Goal: Check status

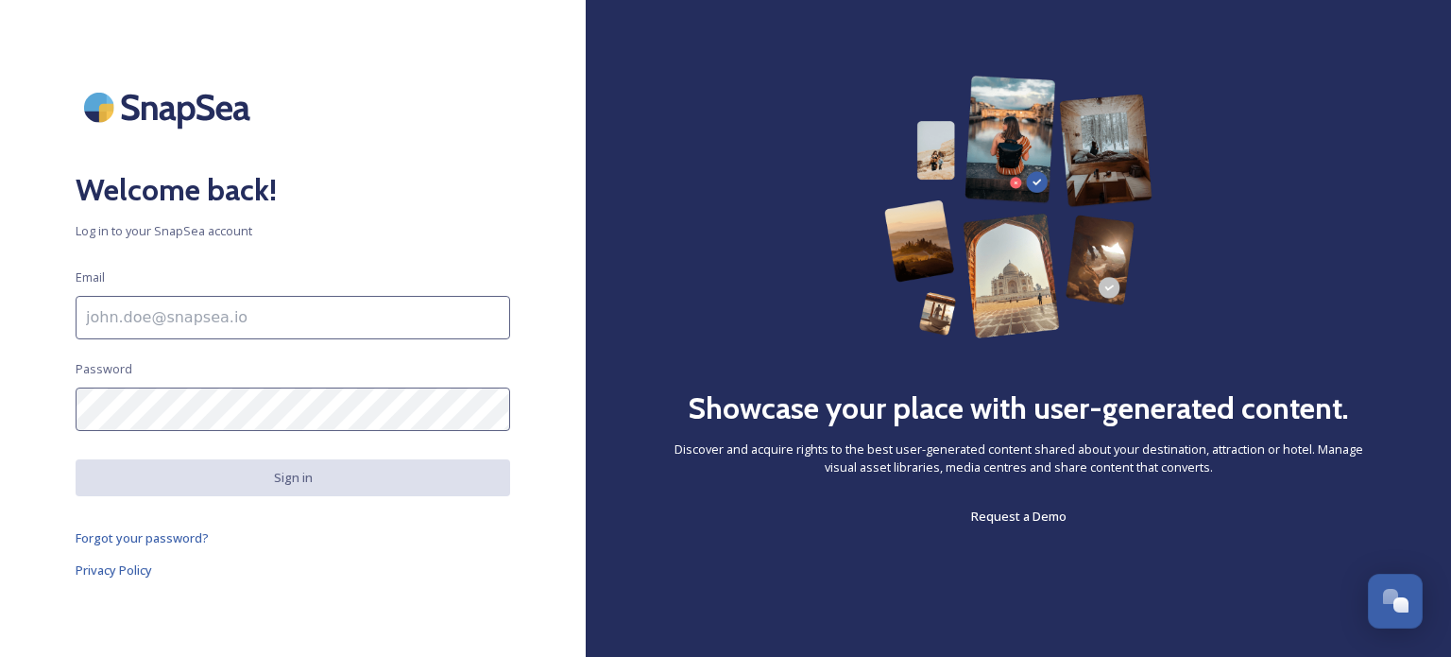
scroll to position [7510, 0]
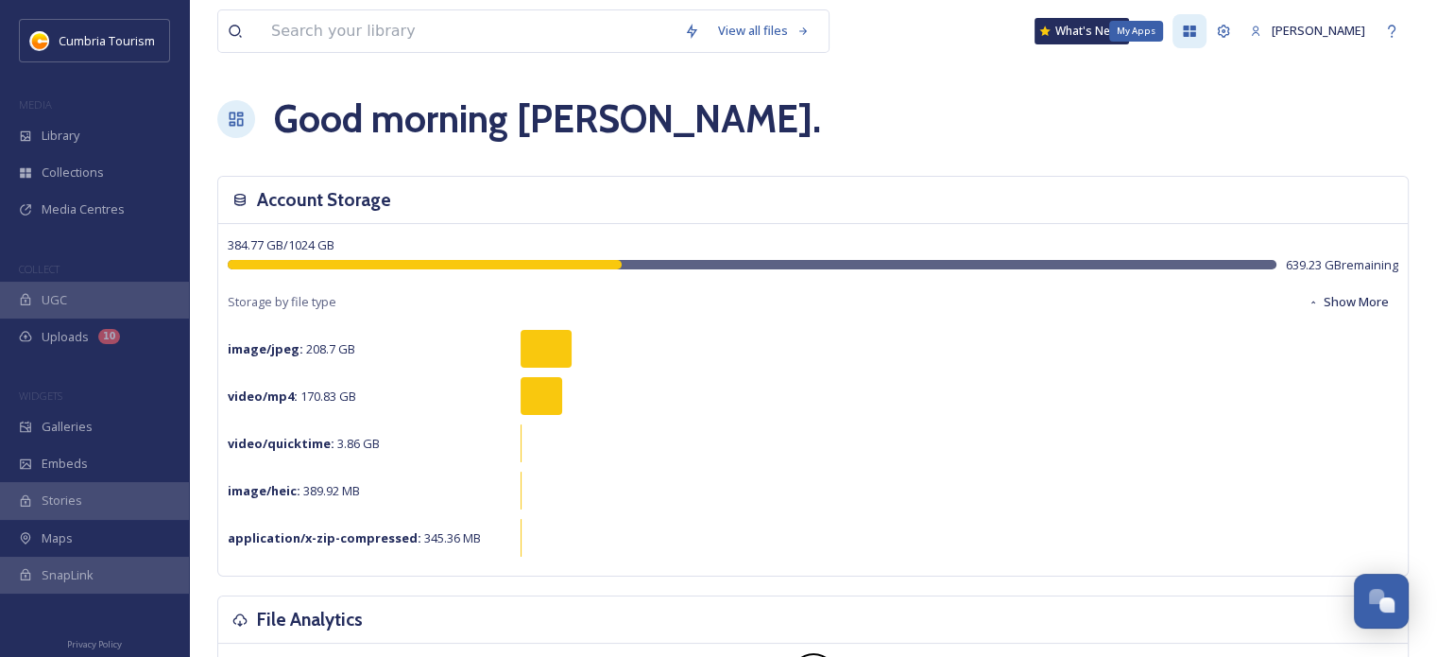
click at [1184, 29] on icon at bounding box center [1190, 31] width 12 height 11
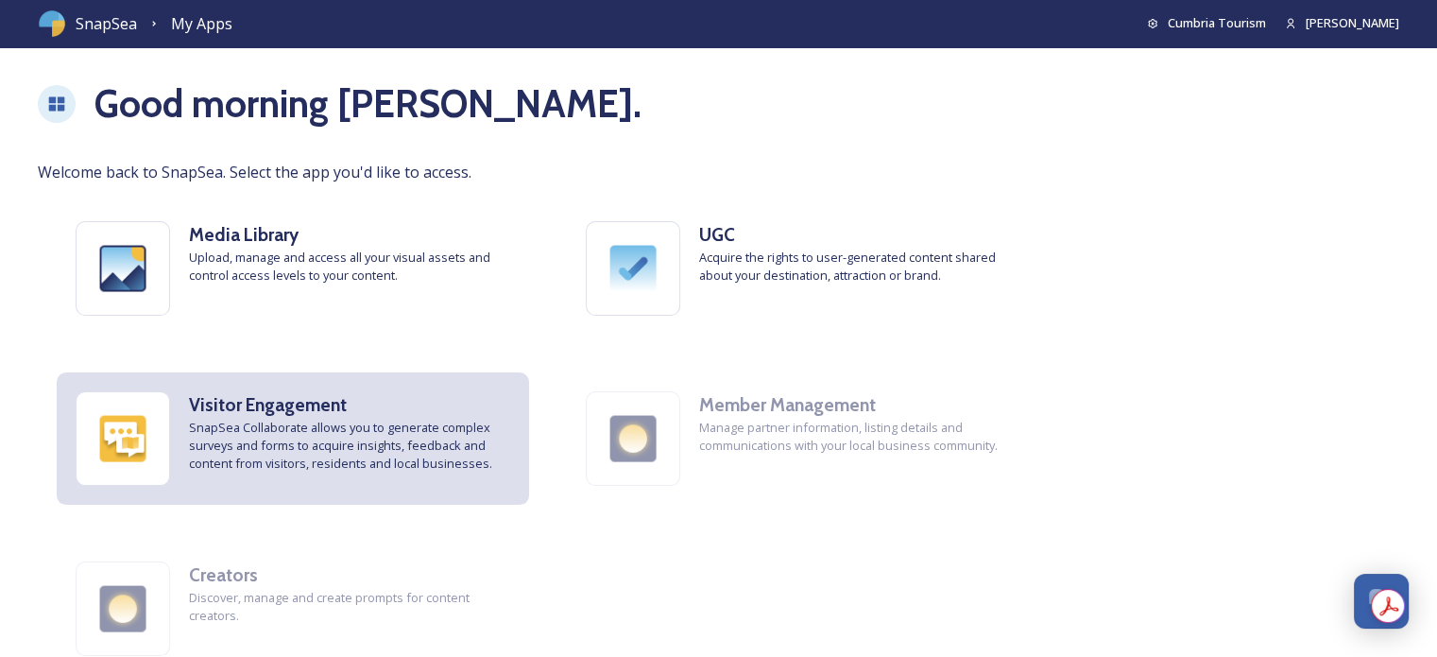
click at [383, 420] on span "SnapSea Collaborate allows you to generate complex surveys and forms to acquire…" at bounding box center [349, 446] width 321 height 55
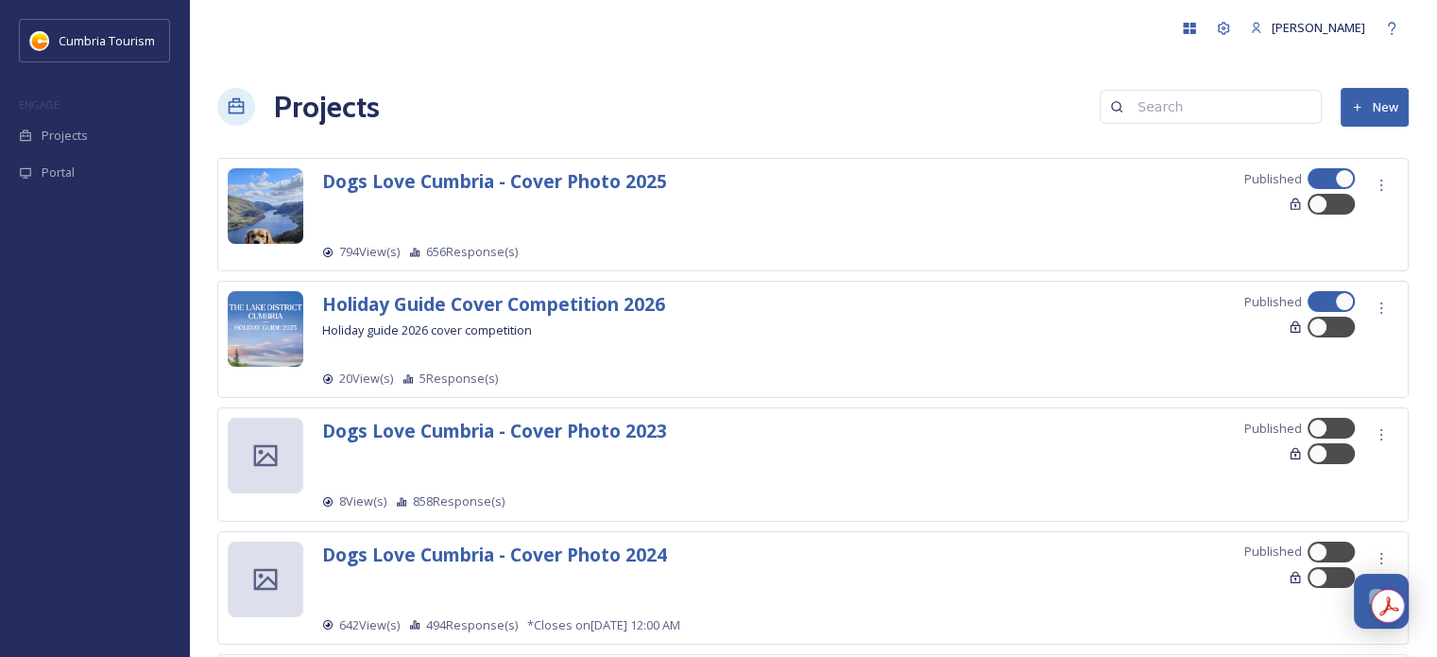
click at [1323, 172] on div at bounding box center [1331, 178] width 47 height 21
checkbox input "false"
click at [574, 298] on strong "Holiday Guide Cover Competition 2026" at bounding box center [493, 304] width 343 height 26
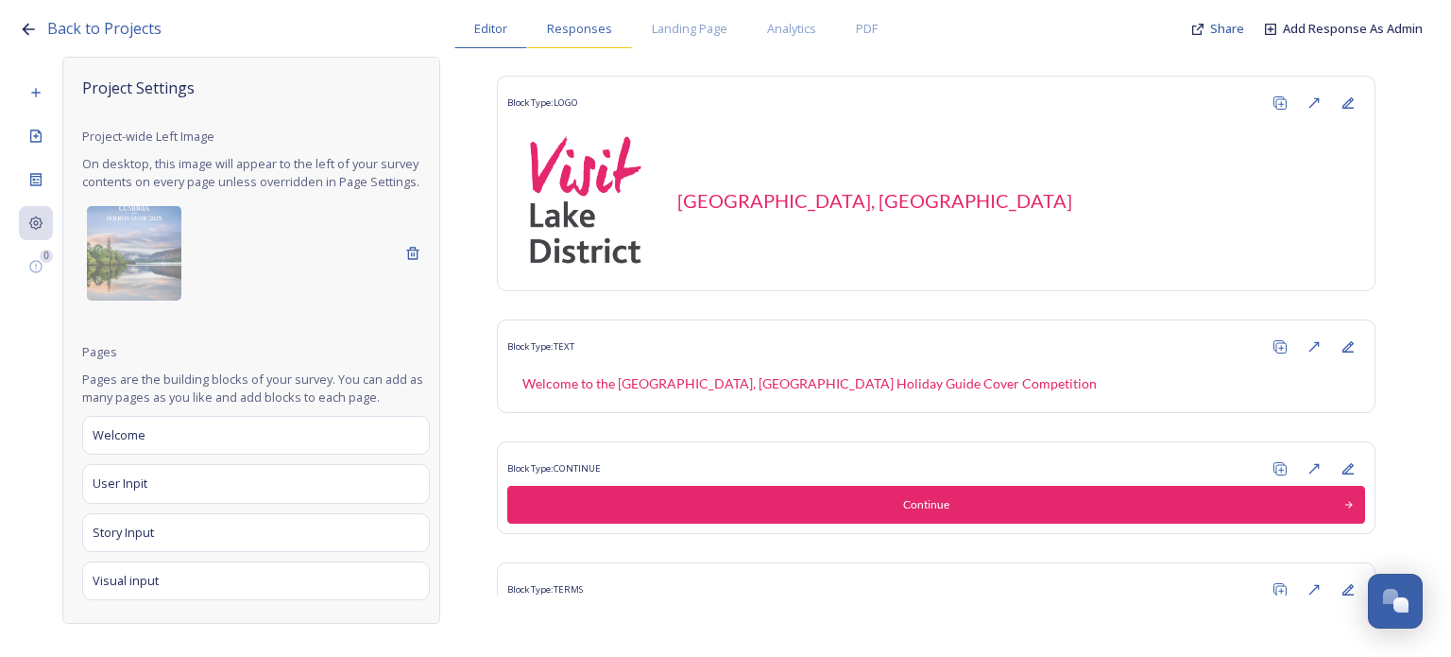
click at [619, 26] on div "Responses" at bounding box center [579, 28] width 105 height 39
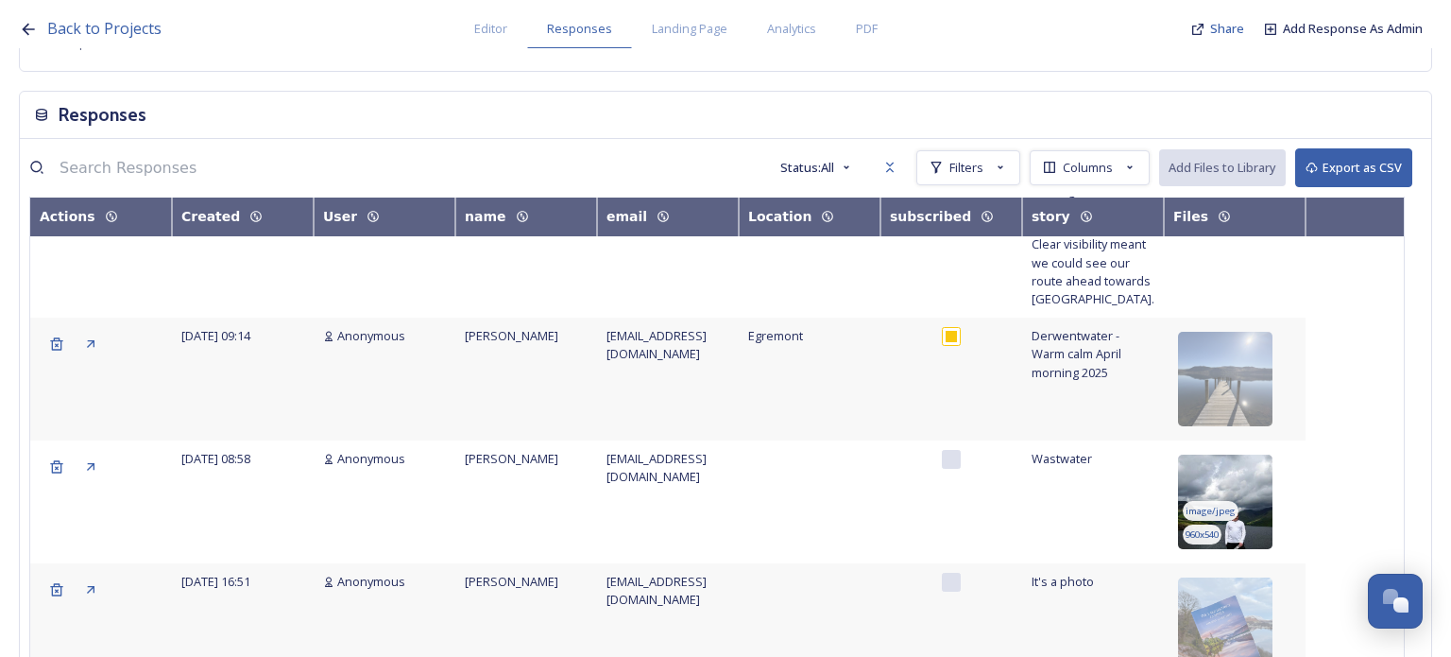
scroll to position [189, 0]
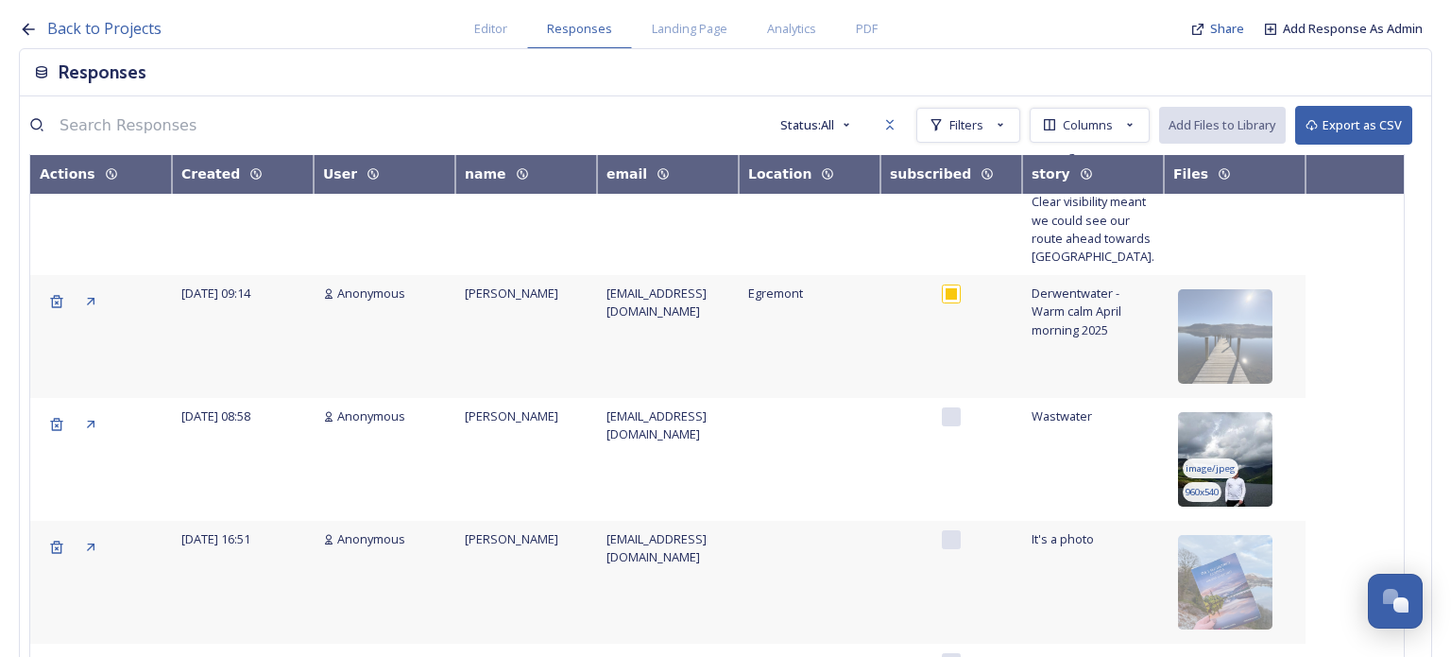
click at [1233, 447] on img at bounding box center [1225, 459] width 94 height 94
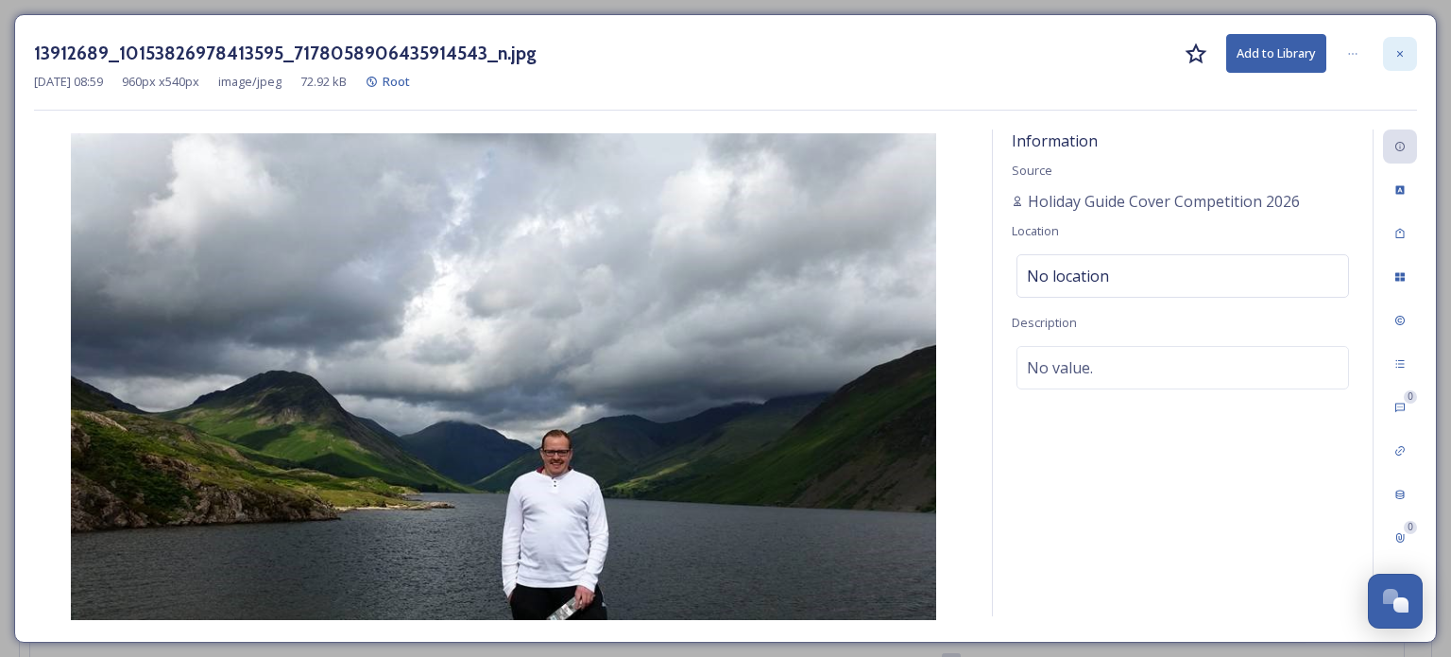
click at [1411, 54] on div at bounding box center [1400, 54] width 34 height 34
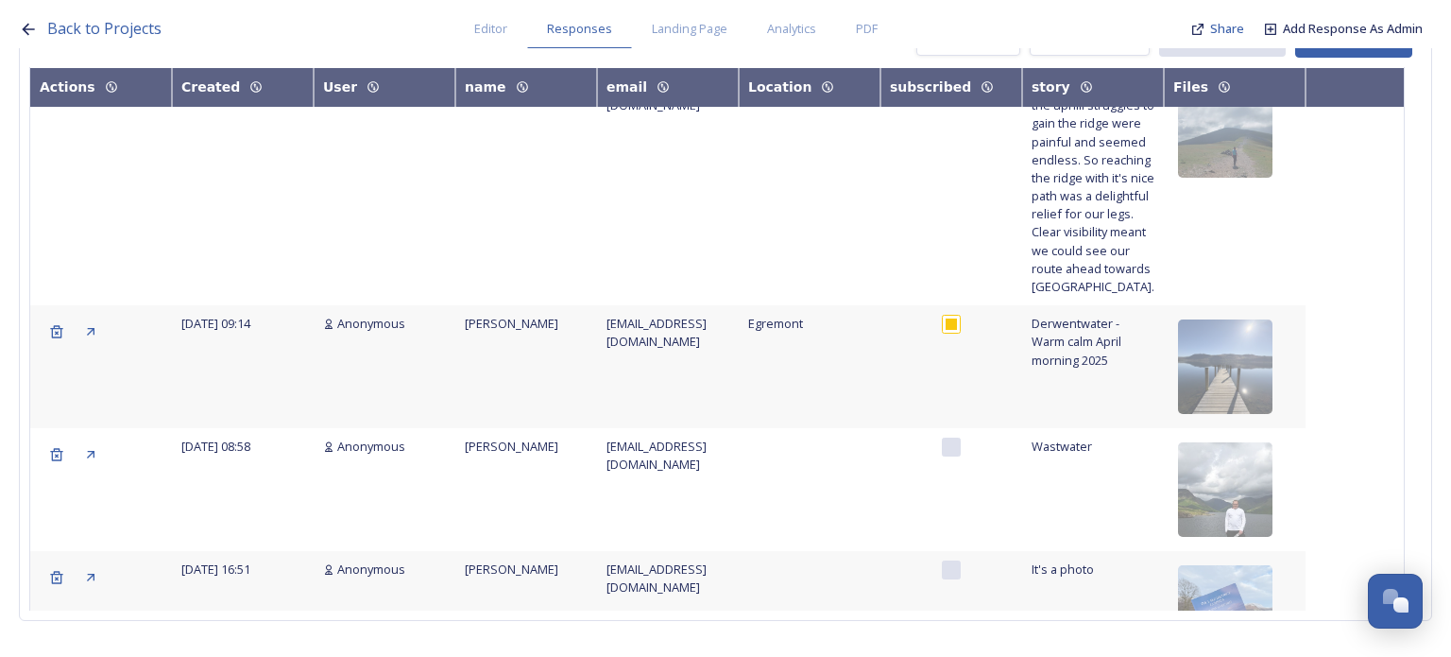
scroll to position [0, 0]
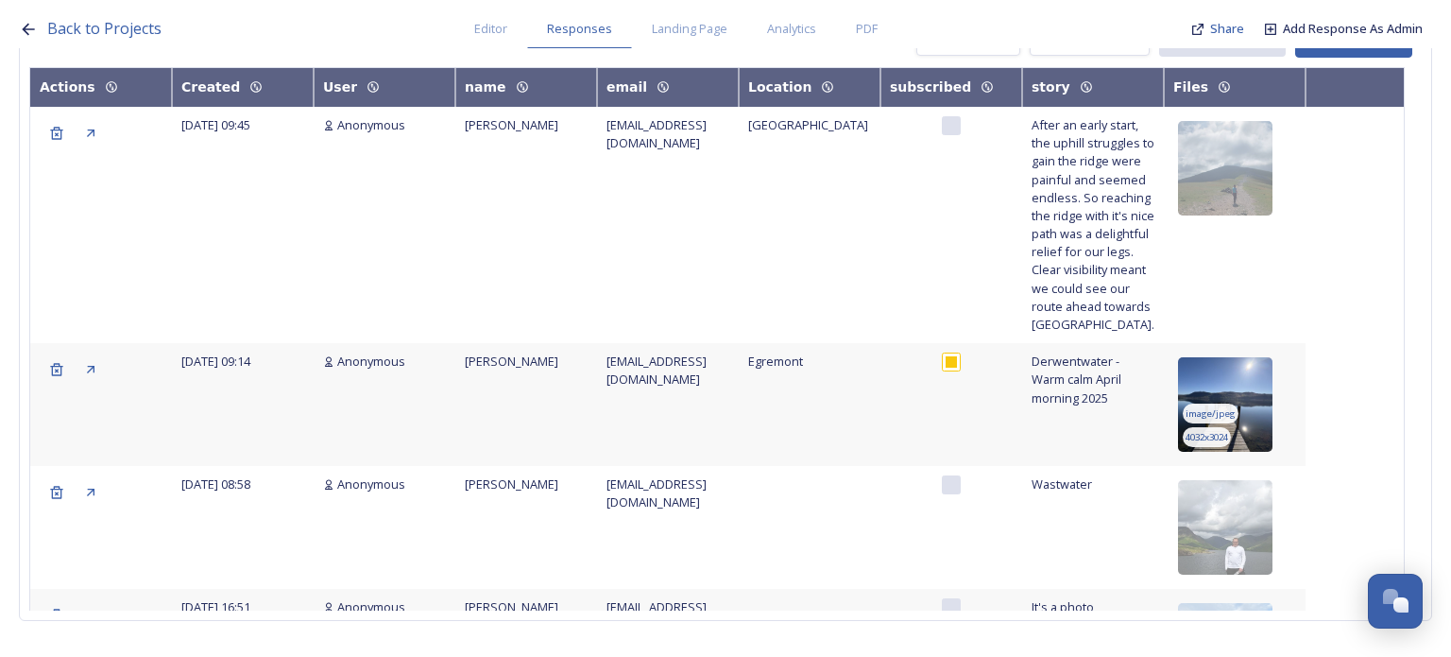
click at [1208, 373] on img at bounding box center [1225, 404] width 94 height 94
